Goal: Task Accomplishment & Management: Manage account settings

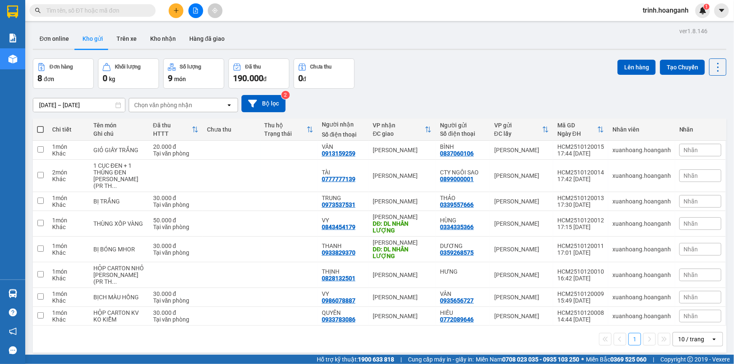
click at [656, 12] on span "trinh.hoanganh" at bounding box center [665, 10] width 59 height 11
click at [657, 27] on span "Đăng xuất" at bounding box center [669, 25] width 42 height 9
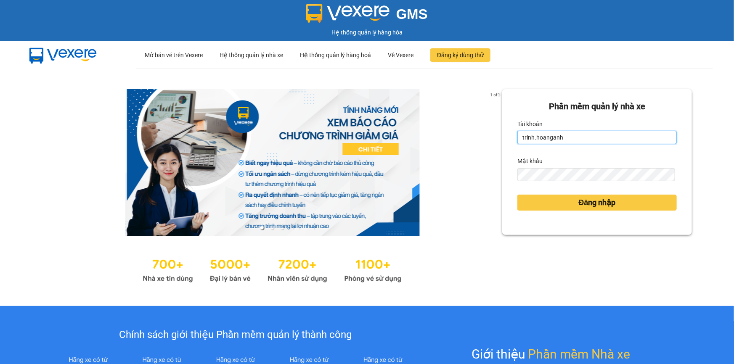
drag, startPoint x: 595, startPoint y: 137, endPoint x: 514, endPoint y: 157, distance: 84.0
click at [517, 157] on form "[PERSON_NAME] mềm [PERSON_NAME] nhà xe Tài [PERSON_NAME].[PERSON_NAME] Mật [PER…" at bounding box center [596, 162] width 159 height 124
type input "thientrang.hoanganh"
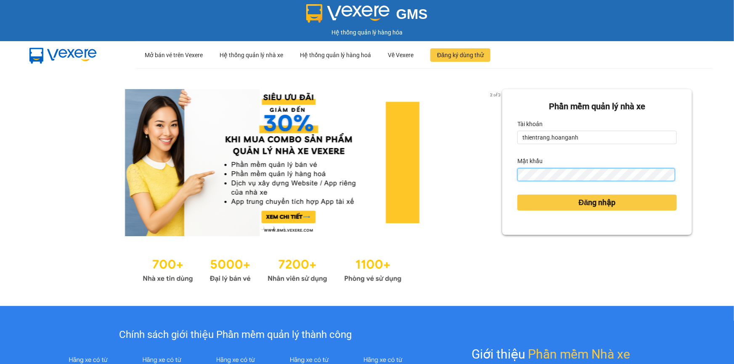
click at [502, 183] on div "[PERSON_NAME] mềm [PERSON_NAME] nhà xe [PERSON_NAME] thientrang.hoanganh Mật kh…" at bounding box center [597, 162] width 190 height 146
click at [517, 195] on button "Đăng nhập" at bounding box center [596, 203] width 159 height 16
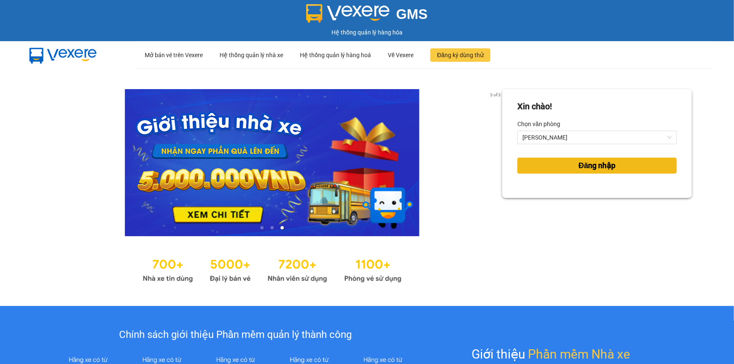
click at [642, 170] on button "Đăng nhập" at bounding box center [596, 166] width 159 height 16
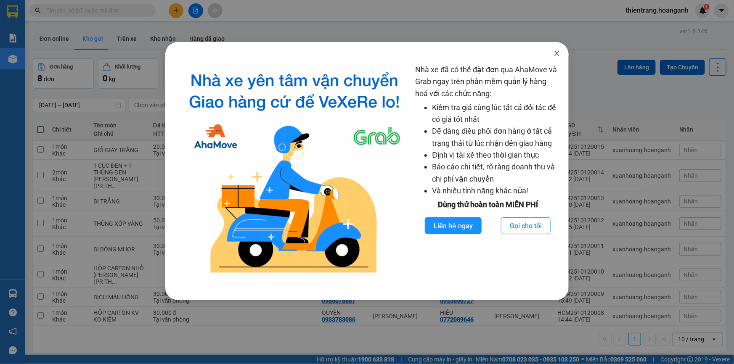
click at [554, 58] on span "Close" at bounding box center [557, 54] width 24 height 24
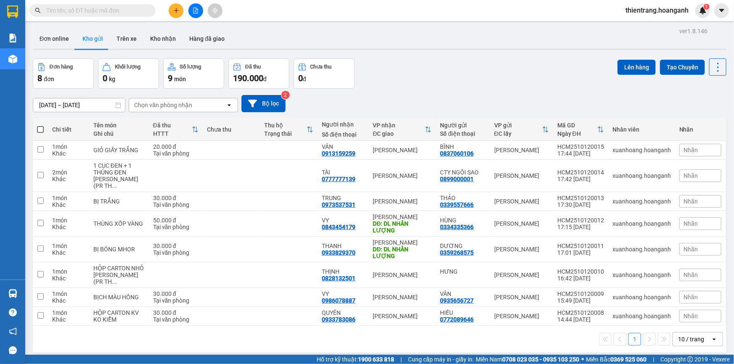
click at [118, 12] on input "text" at bounding box center [95, 10] width 99 height 9
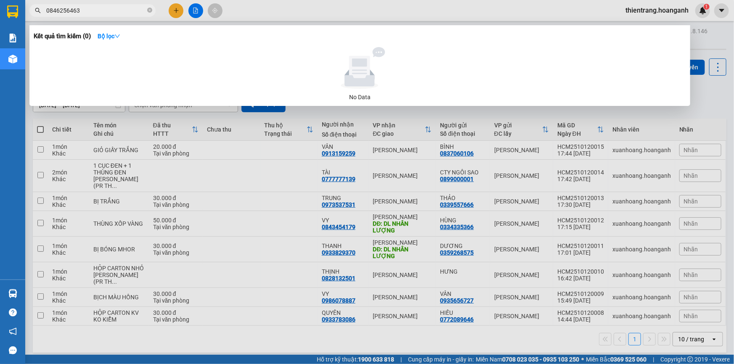
type input "0846256463"
